Goal: Transaction & Acquisition: Purchase product/service

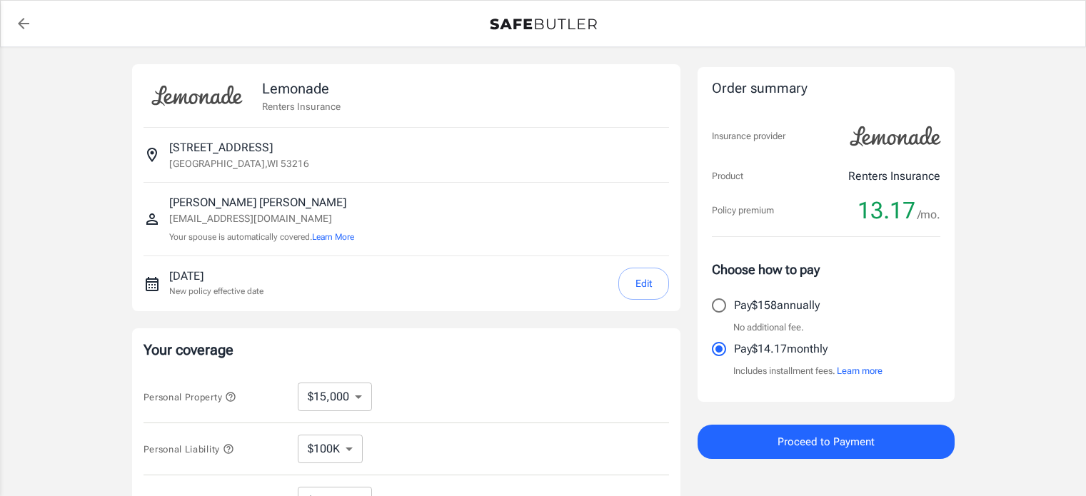
select select "15000"
select select "500"
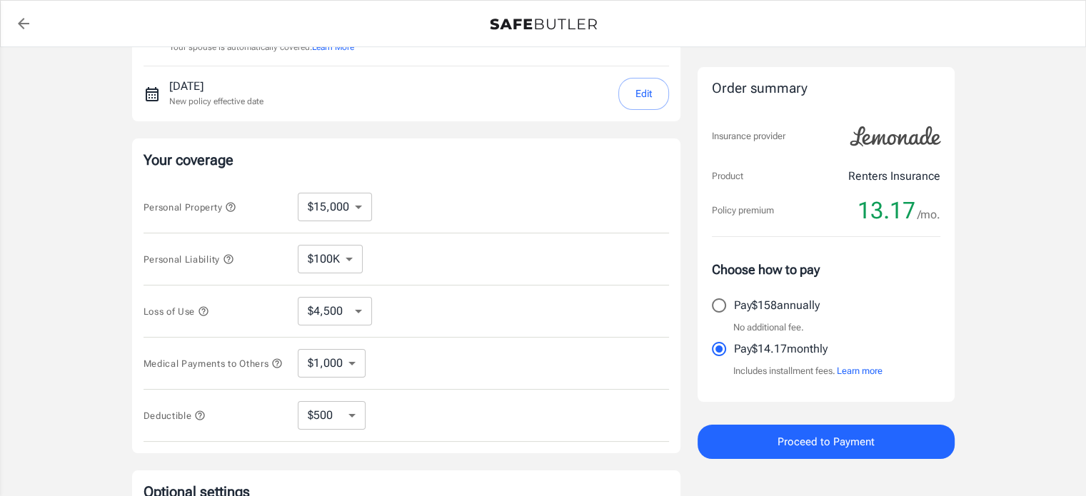
scroll to position [194, 0]
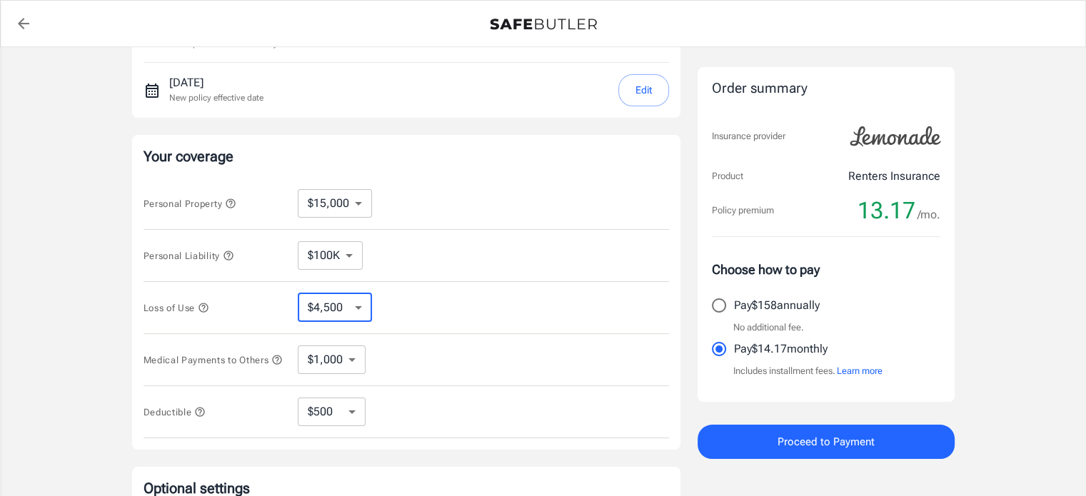
click at [340, 312] on select "$4,500 $7,500 $13,500 $22,500 $34,500 $55,500 $85,500 $130K $200K" at bounding box center [335, 307] width 74 height 29
select select "22500"
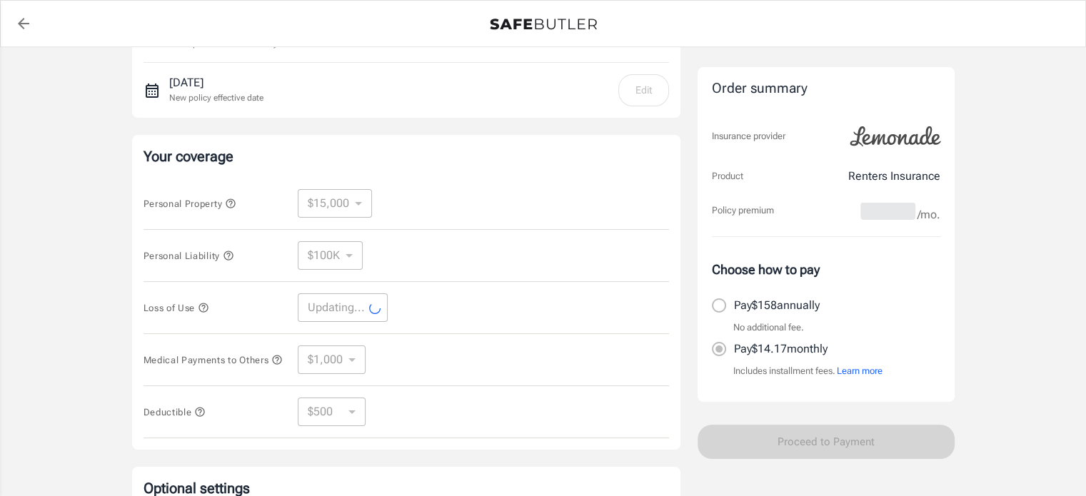
select select "22500"
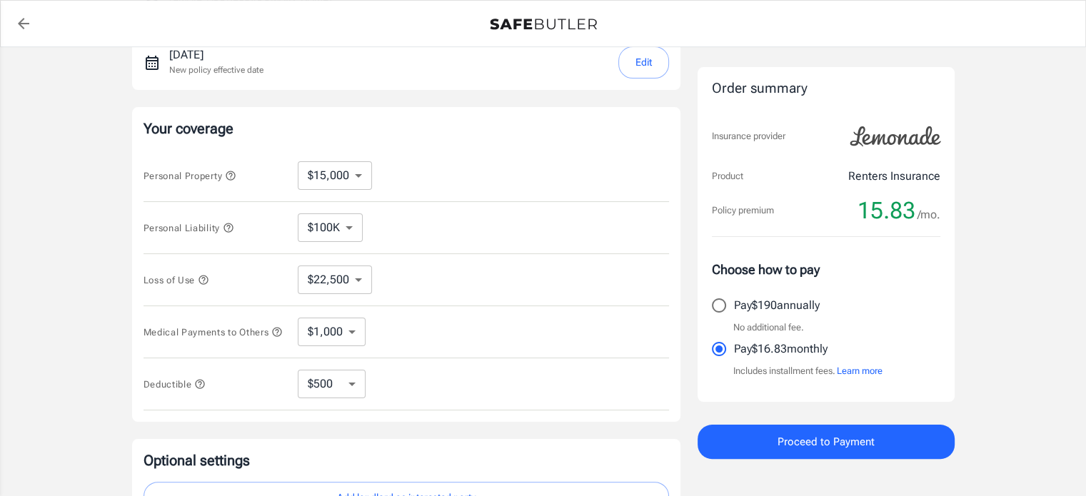
scroll to position [231, 0]
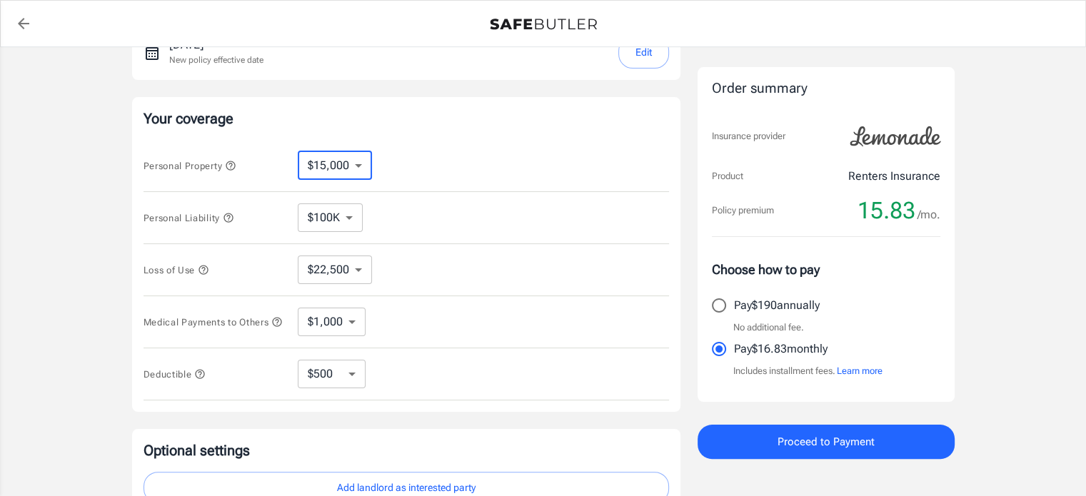
click at [339, 165] on select "$10,000 $15,000 $20,000 $25,000 $30,000 $40,000 $50,000 $100K $150K $200K $250K" at bounding box center [335, 165] width 74 height 29
select select "20000"
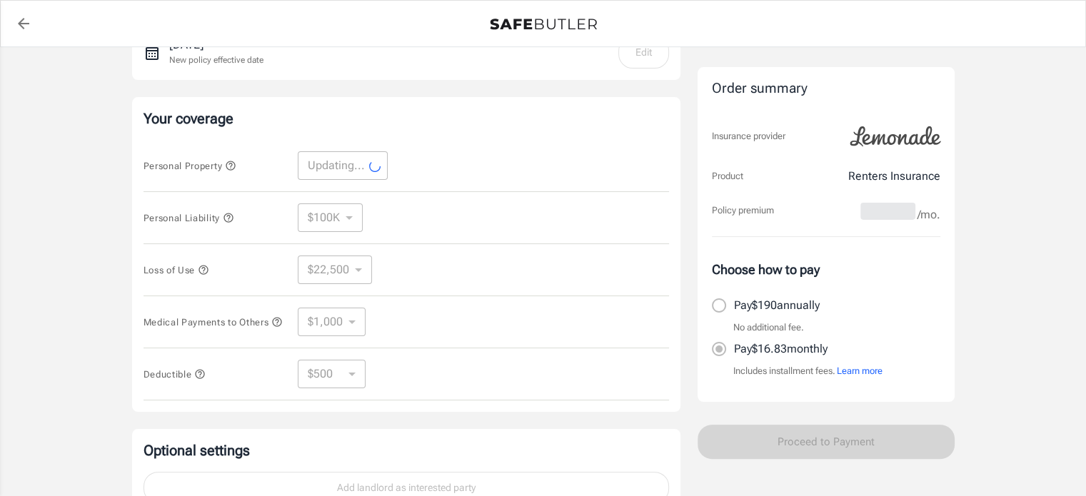
select select "20000"
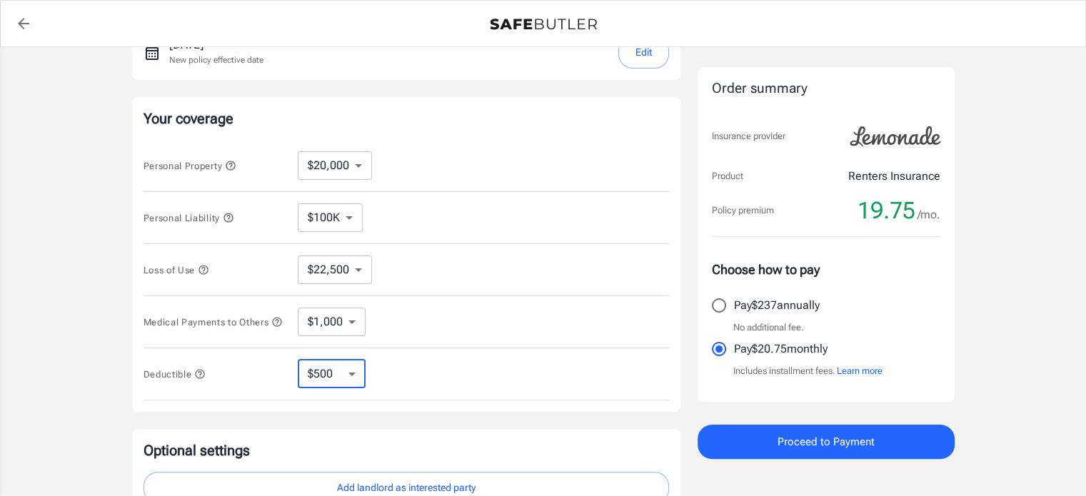
click at [337, 379] on select "$250 $500 $1,000 $2,500" at bounding box center [332, 374] width 68 height 29
select select "250"
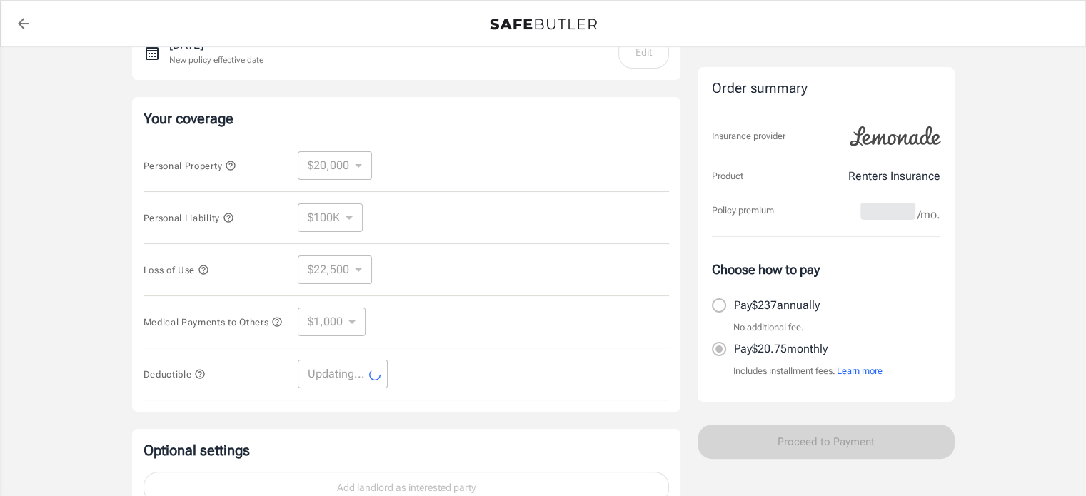
select select "250"
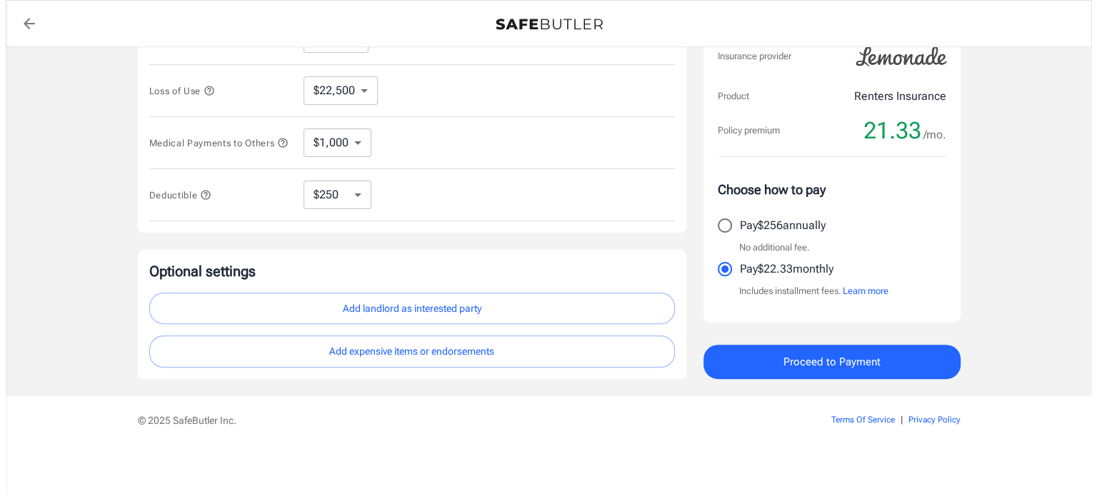
scroll to position [413, 0]
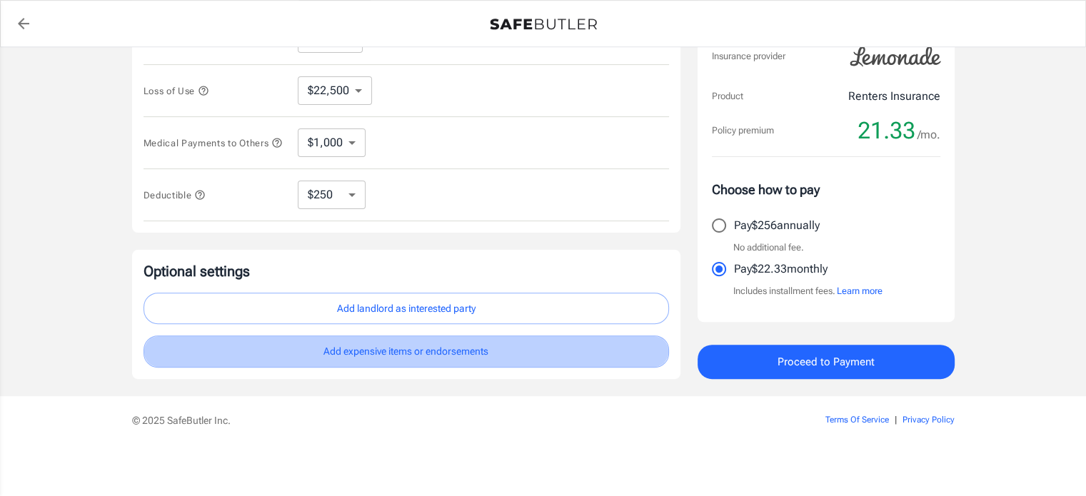
click at [463, 350] on button "Add expensive items or endorsements" at bounding box center [407, 352] width 526 height 32
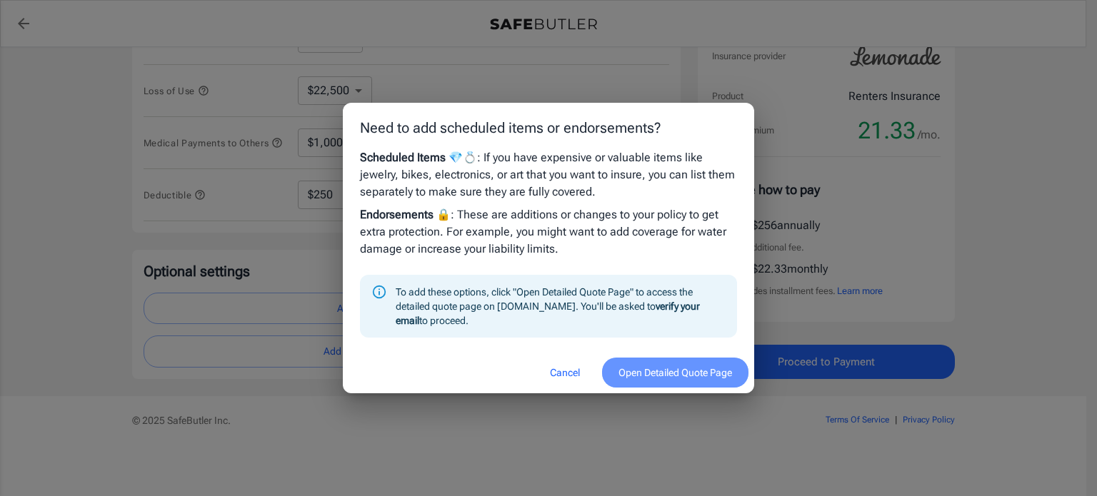
click at [670, 363] on button "Open Detailed Quote Page" at bounding box center [675, 373] width 146 height 31
